Goal: Information Seeking & Learning: Learn about a topic

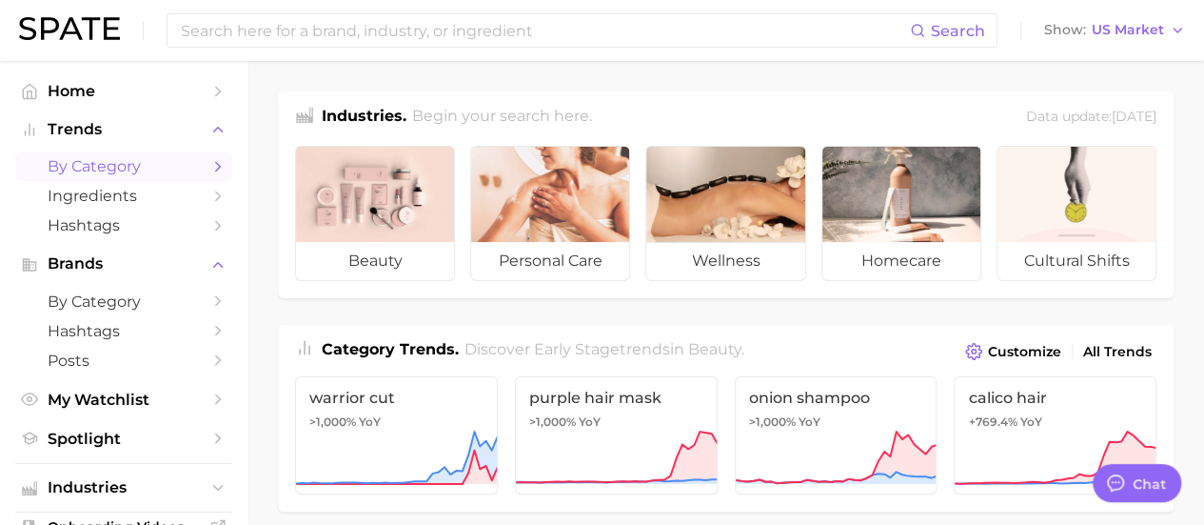
click at [129, 171] on span "by Category" at bounding box center [124, 166] width 152 height 18
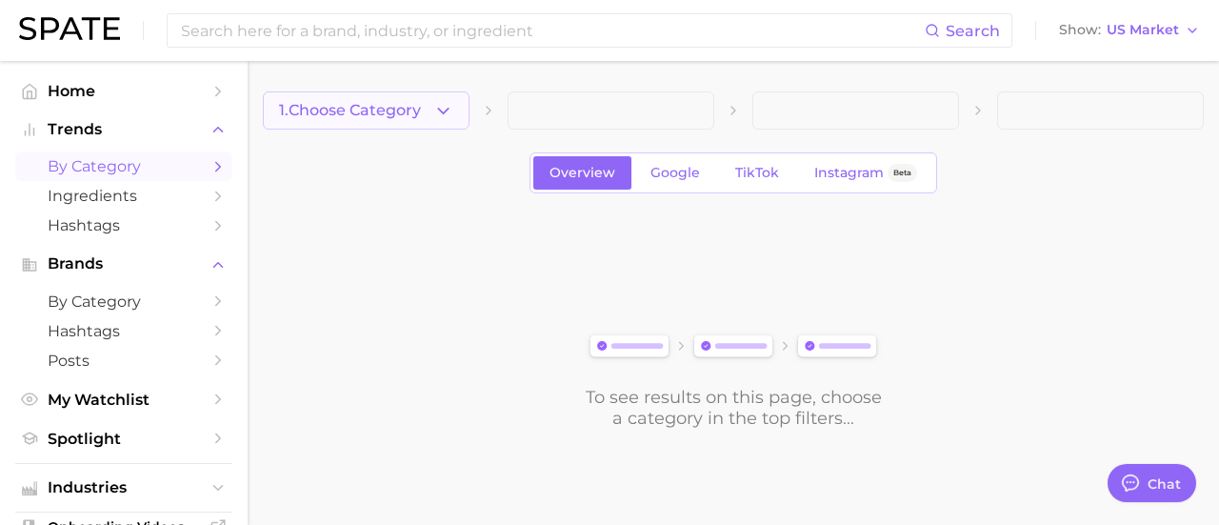
click at [457, 115] on button "1. Choose Category" at bounding box center [366, 110] width 207 height 38
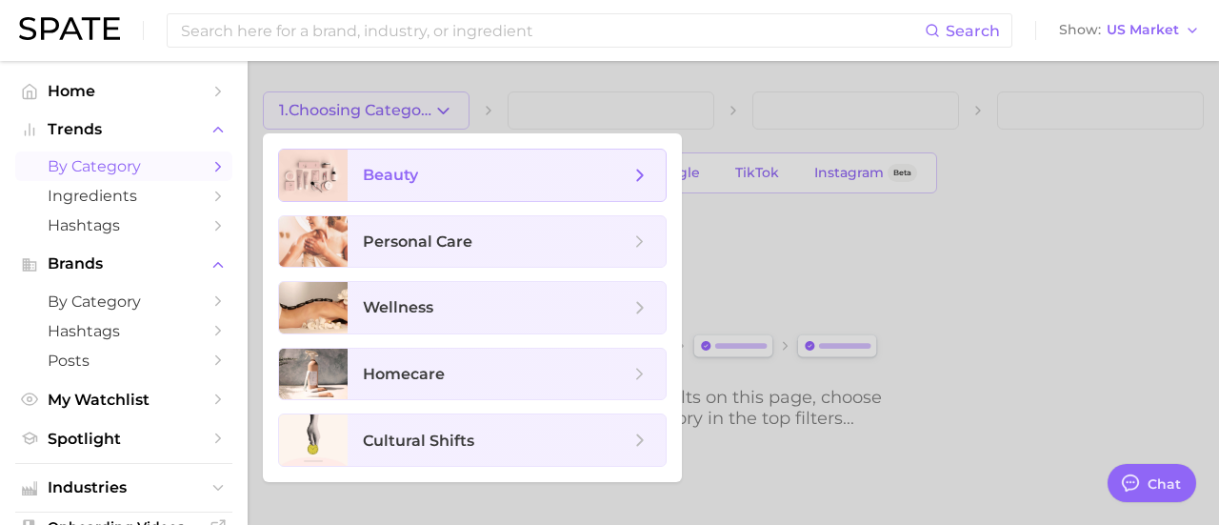
click at [438, 193] on span "beauty" at bounding box center [507, 174] width 318 height 51
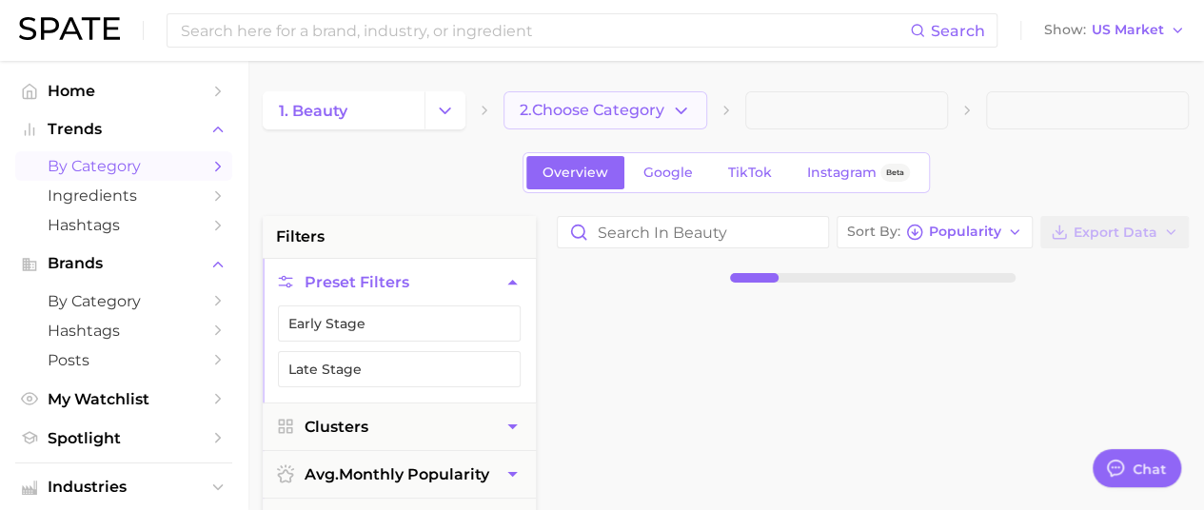
click at [564, 108] on span "2. Choose Category" at bounding box center [592, 110] width 145 height 17
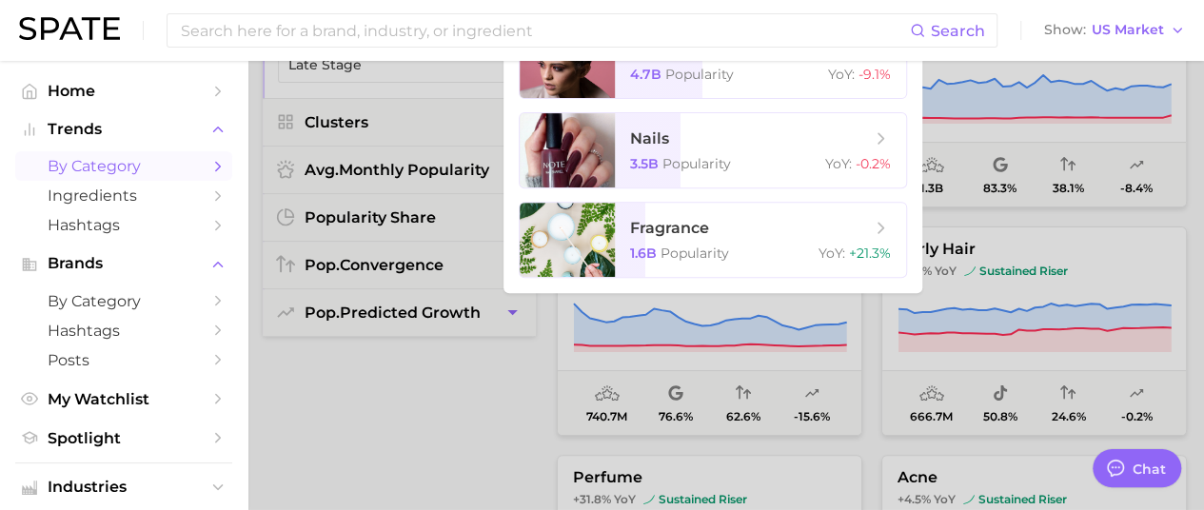
scroll to position [314, 0]
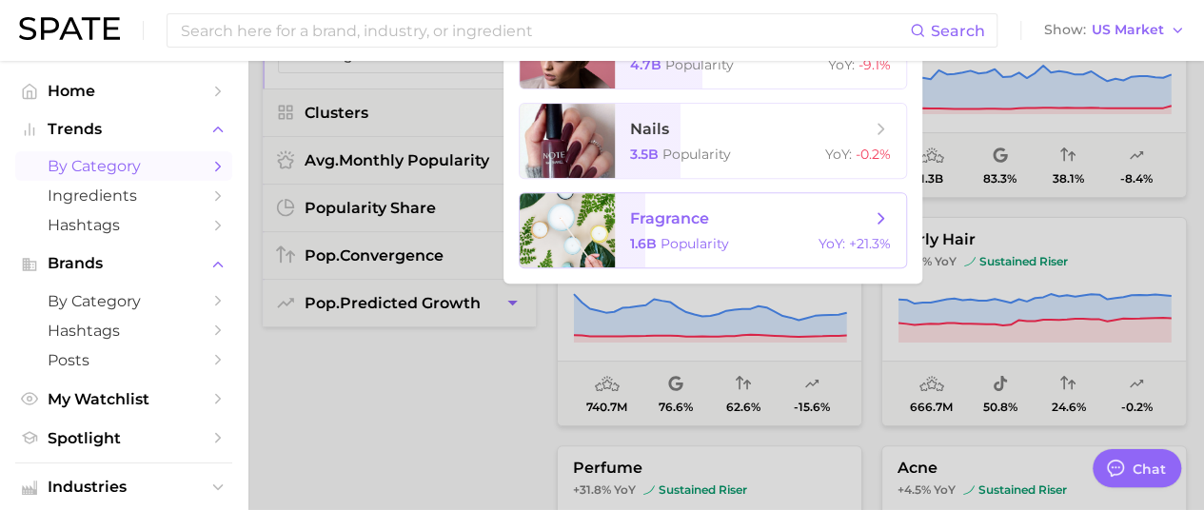
click at [708, 214] on span "fragrance" at bounding box center [669, 218] width 79 height 18
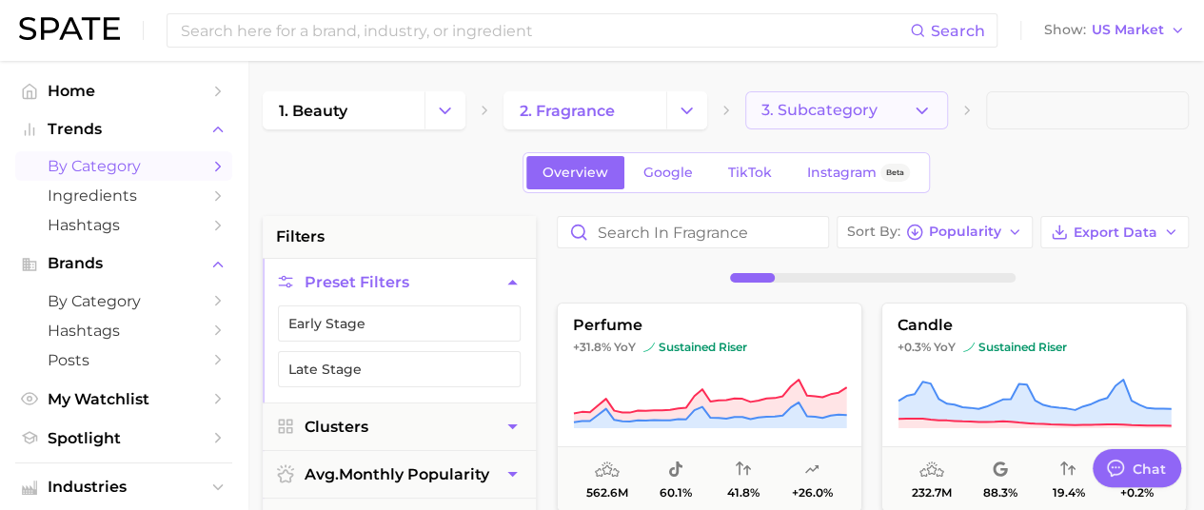
click at [819, 108] on span "3. Subcategory" at bounding box center [820, 110] width 116 height 17
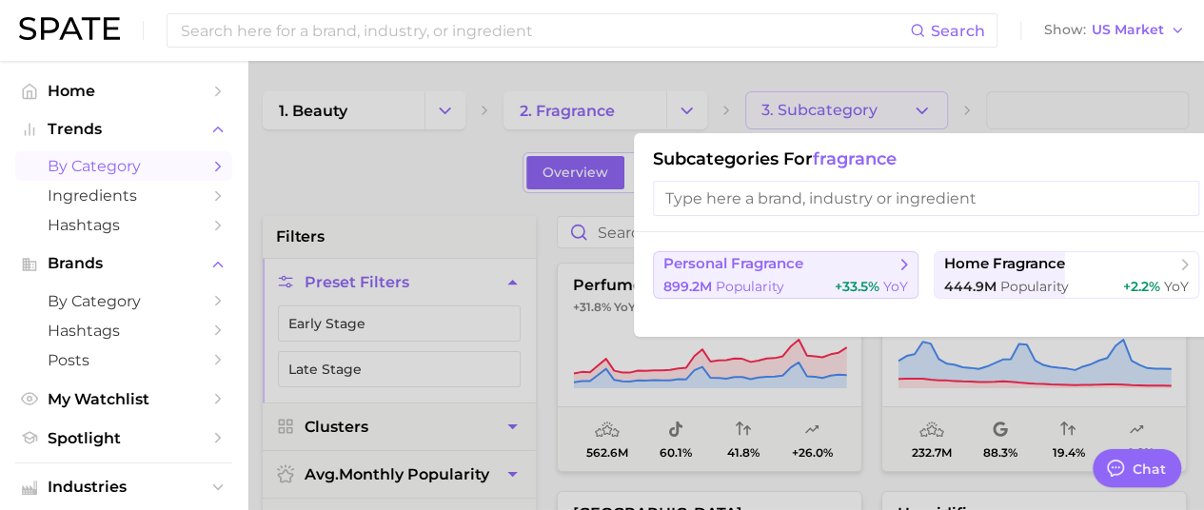
click at [764, 281] on span "Popularity" at bounding box center [750, 286] width 69 height 17
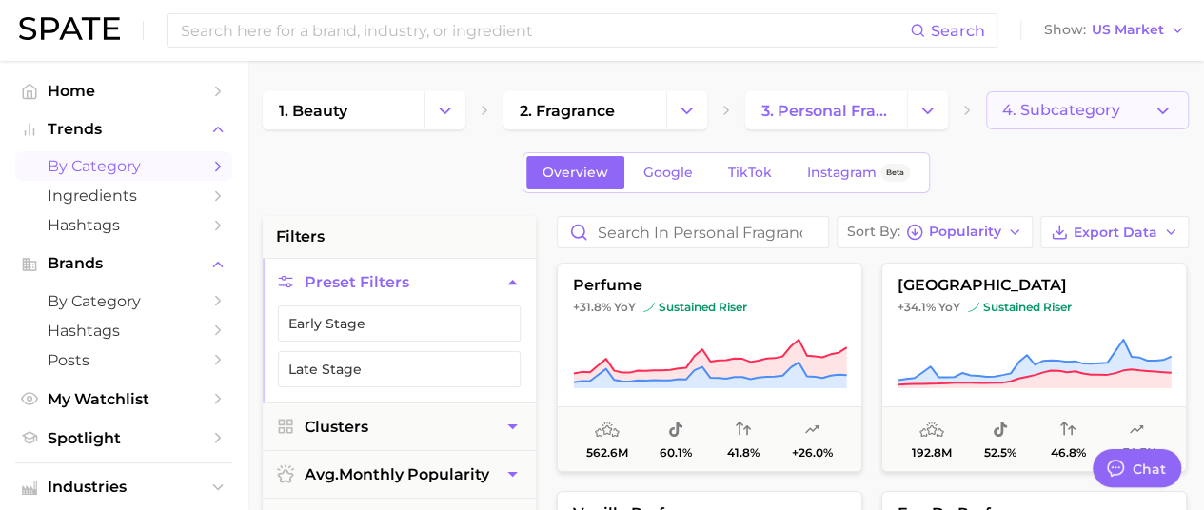
click at [1057, 100] on button "4. Subcategory" at bounding box center [1087, 110] width 203 height 38
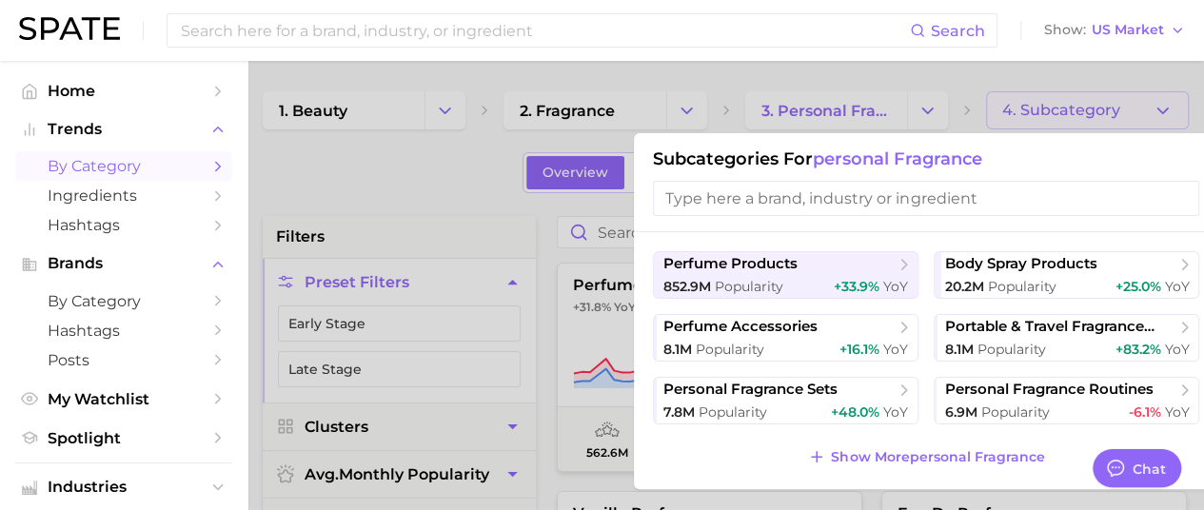
click at [466, 187] on div at bounding box center [602, 255] width 1204 height 510
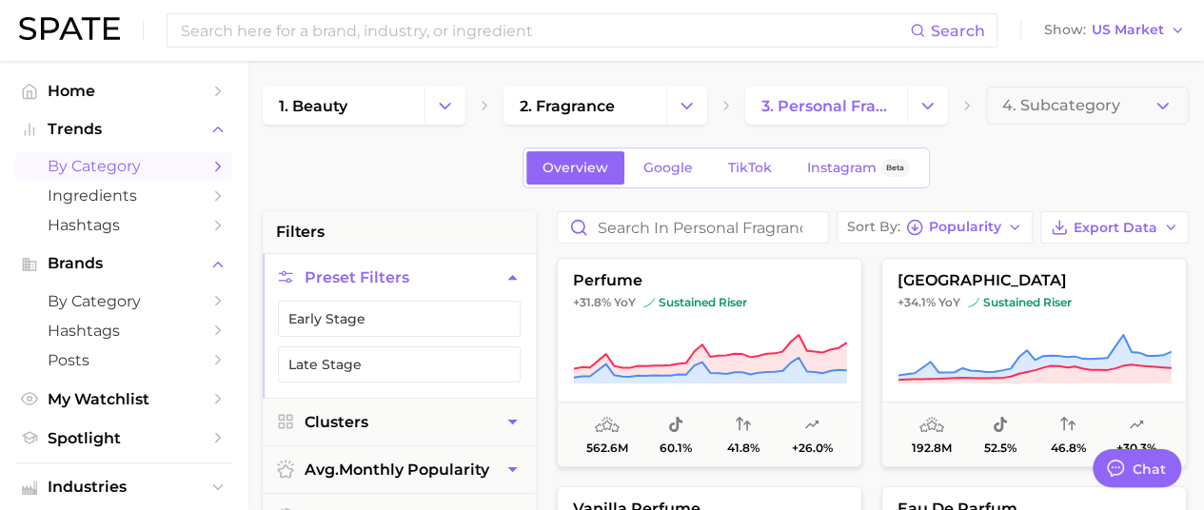
scroll to position [132, 0]
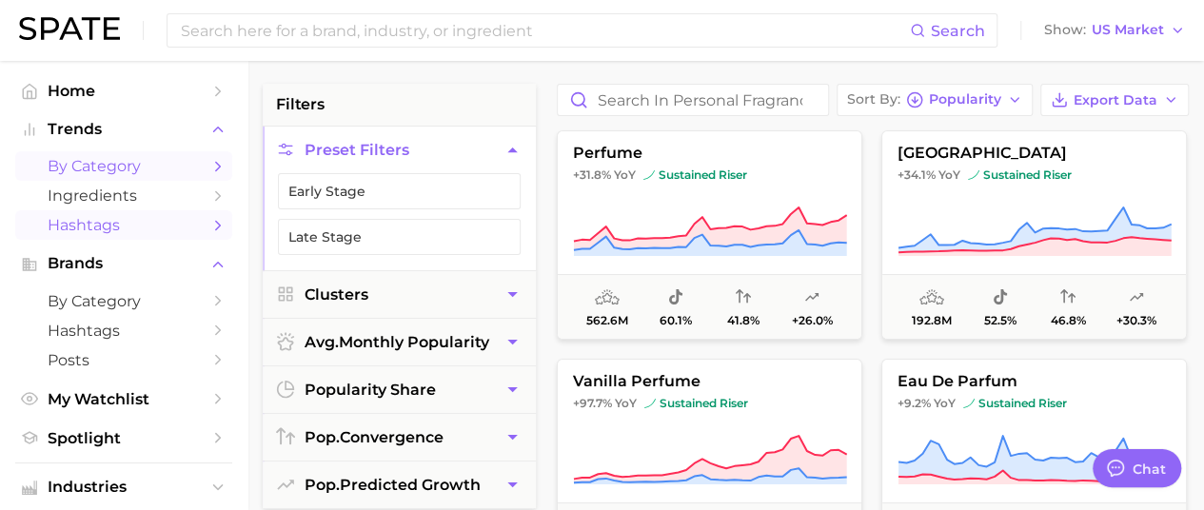
click at [101, 213] on link "Hashtags" at bounding box center [123, 225] width 217 height 30
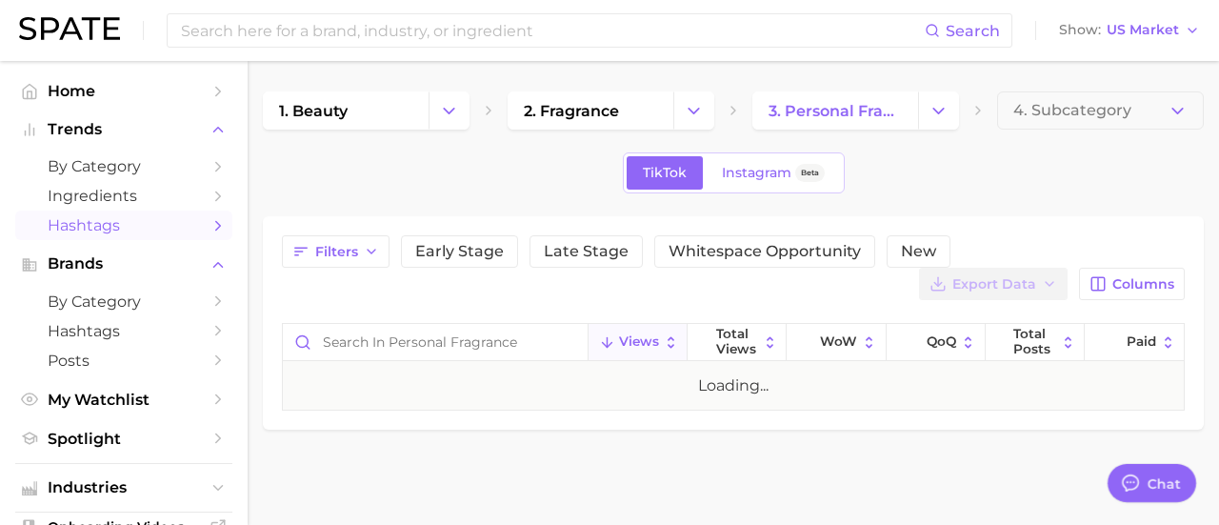
type textarea "x"
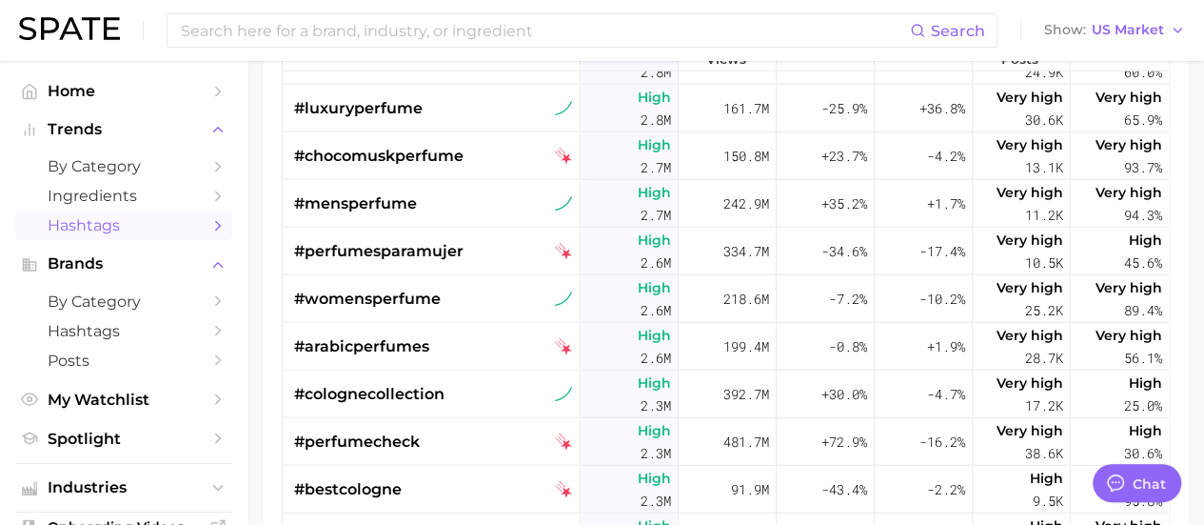
scroll to position [2256, 0]
